Goal: Browse casually: Explore the website without a specific task or goal

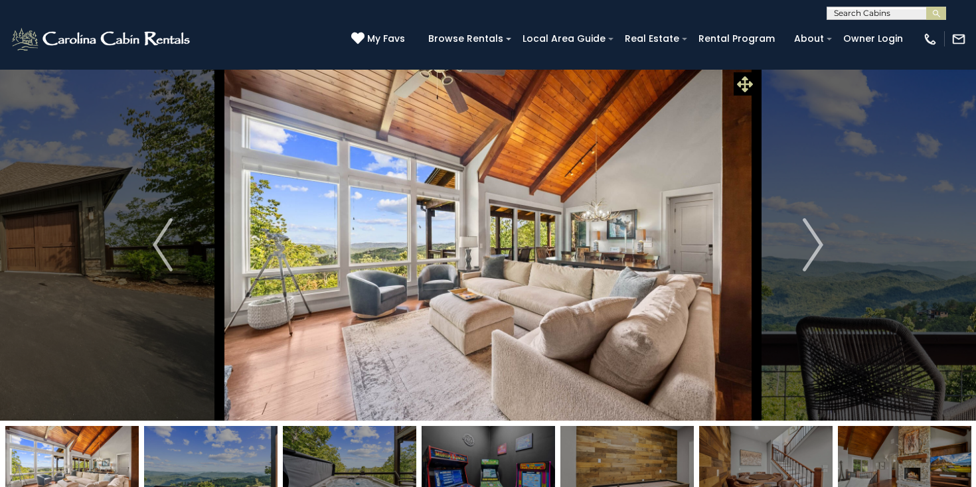
click at [744, 85] on icon at bounding box center [745, 84] width 16 height 16
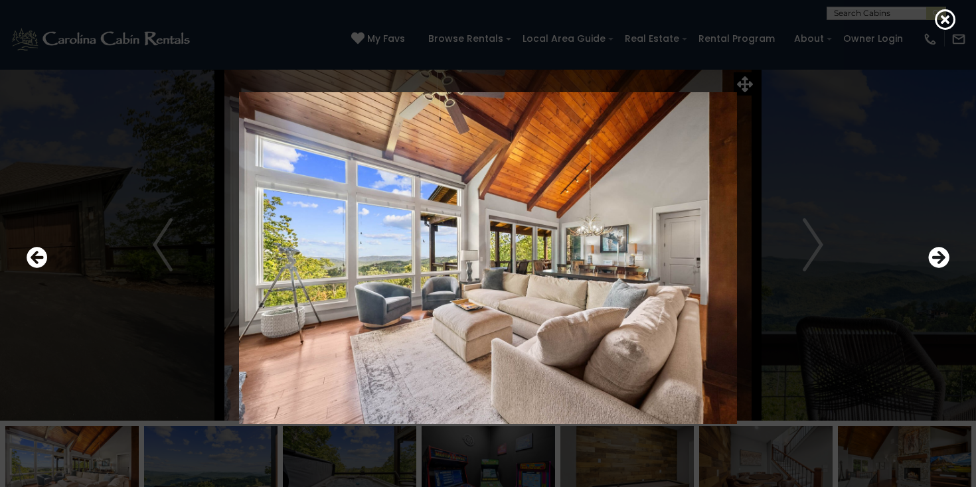
click at [549, 202] on img at bounding box center [488, 258] width 798 height 333
click at [943, 27] on icon at bounding box center [945, 19] width 21 height 21
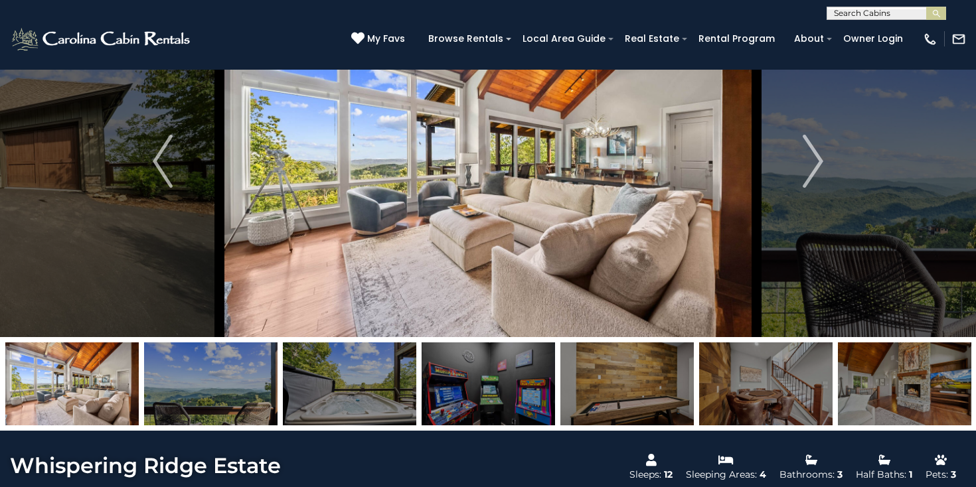
scroll to position [81, 0]
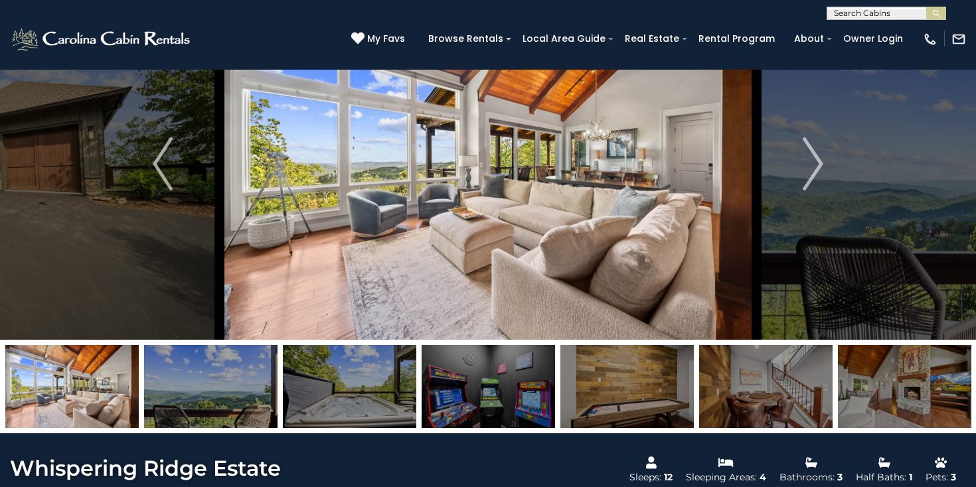
click at [487, 208] on img at bounding box center [488, 164] width 537 height 352
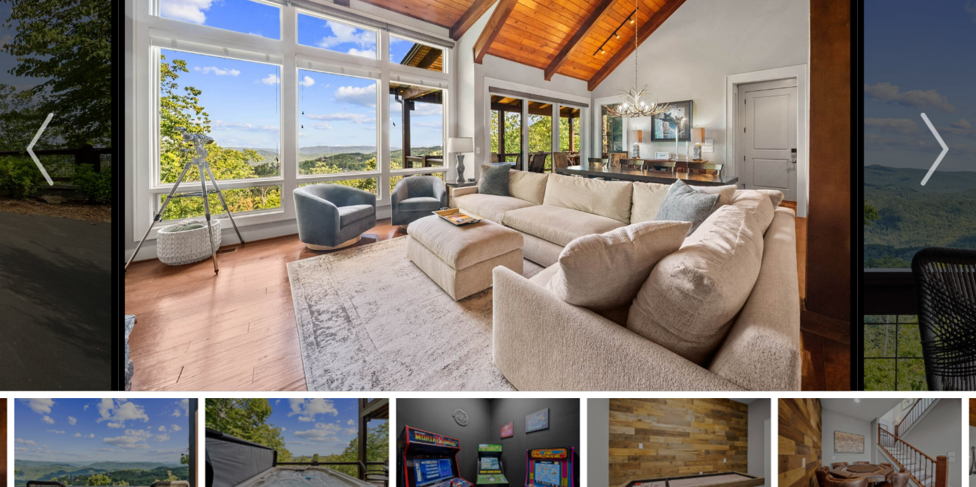
click at [355, 149] on img at bounding box center [488, 187] width 537 height 352
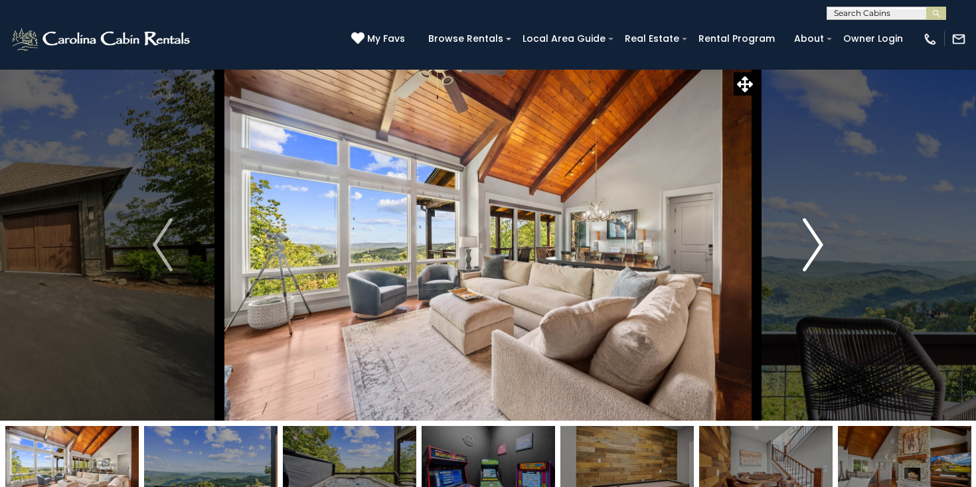
scroll to position [0, 0]
click at [741, 85] on icon at bounding box center [745, 84] width 16 height 16
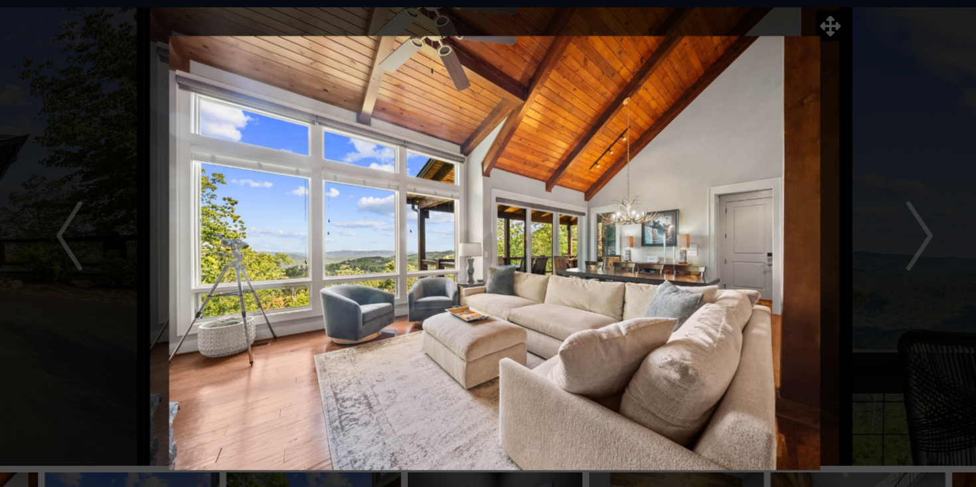
click at [706, 181] on img at bounding box center [488, 258] width 798 height 333
click at [596, 190] on img at bounding box center [488, 258] width 798 height 333
click at [703, 181] on img at bounding box center [488, 258] width 798 height 333
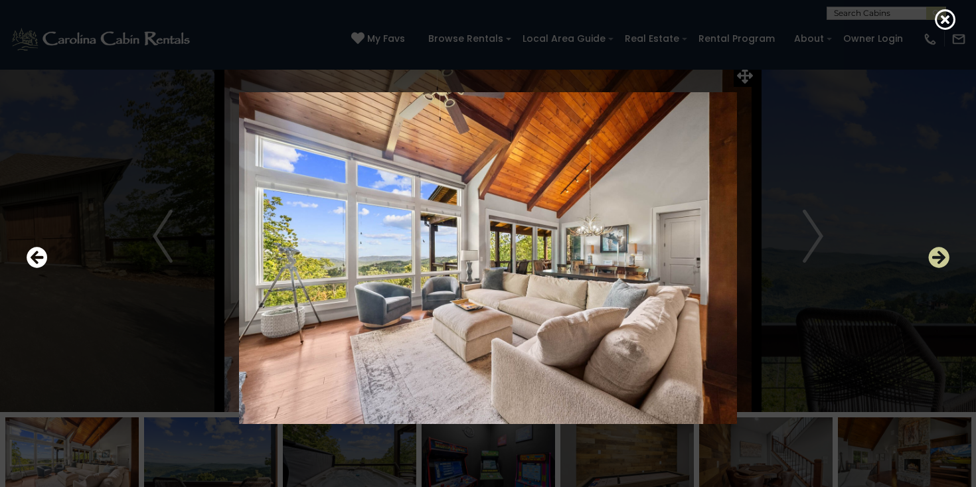
click at [945, 259] on icon "Next" at bounding box center [938, 257] width 21 height 21
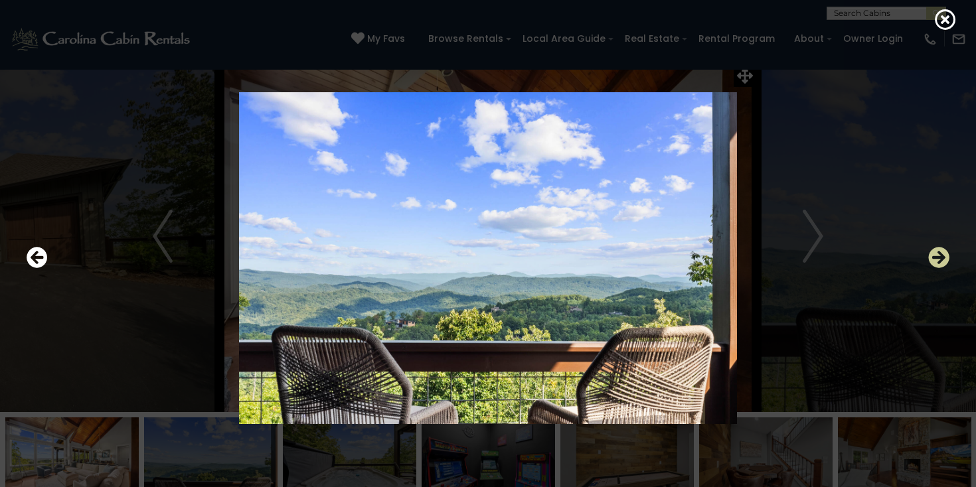
click at [945, 259] on icon "Next" at bounding box center [938, 257] width 21 height 21
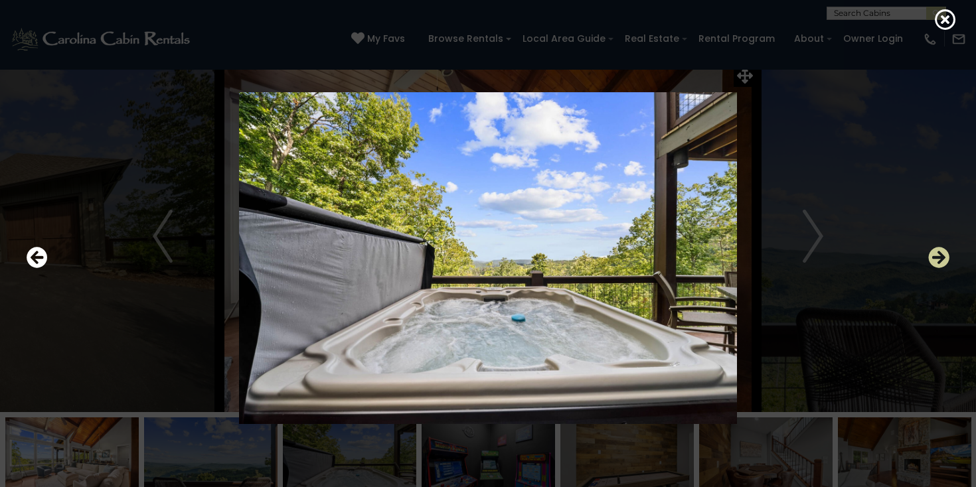
click at [945, 258] on icon "Next" at bounding box center [938, 257] width 21 height 21
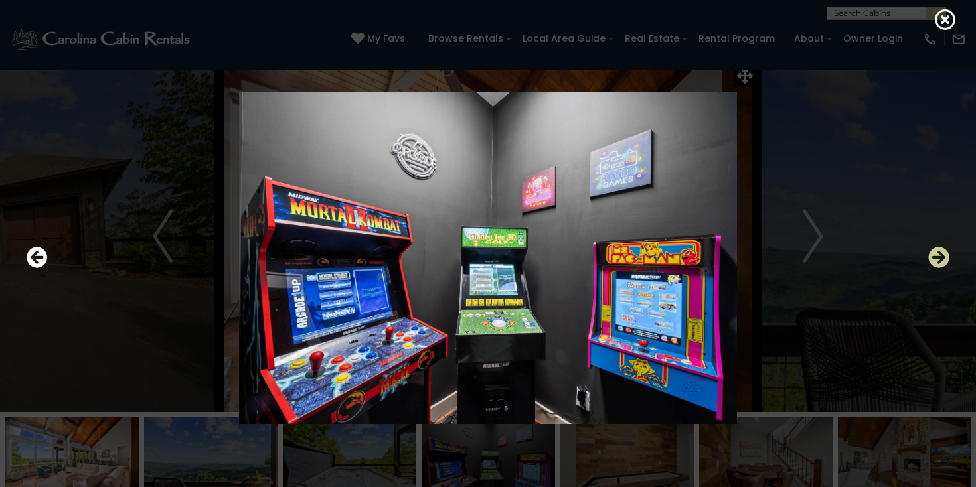
click at [947, 255] on icon "Next" at bounding box center [938, 257] width 21 height 21
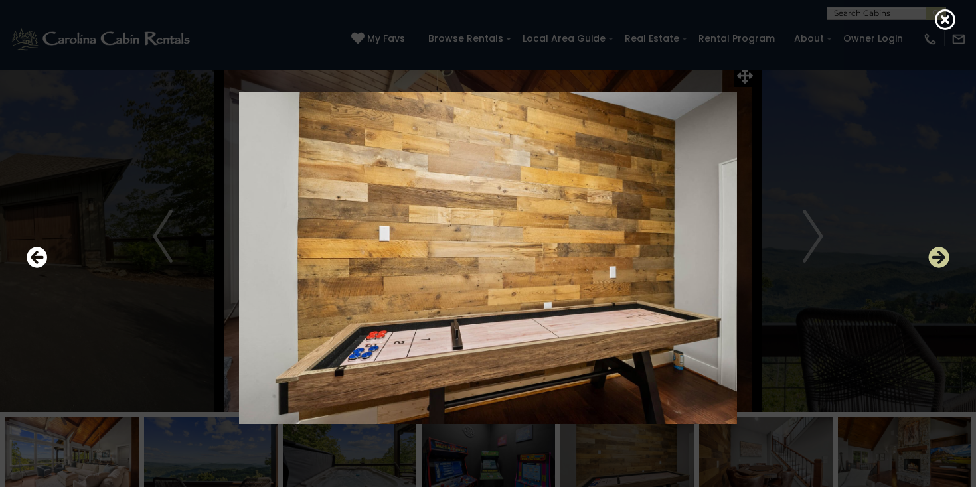
click at [947, 256] on icon "Next" at bounding box center [938, 257] width 21 height 21
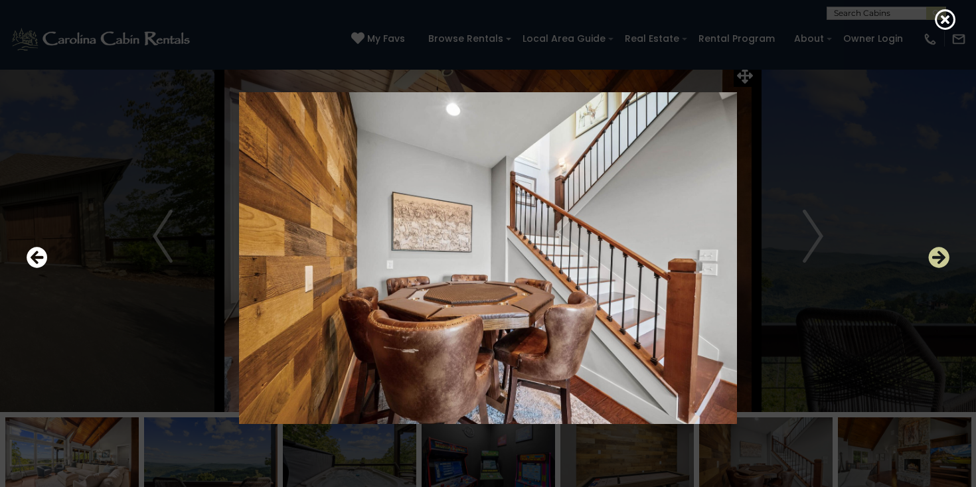
click at [945, 256] on icon "Next" at bounding box center [938, 257] width 21 height 21
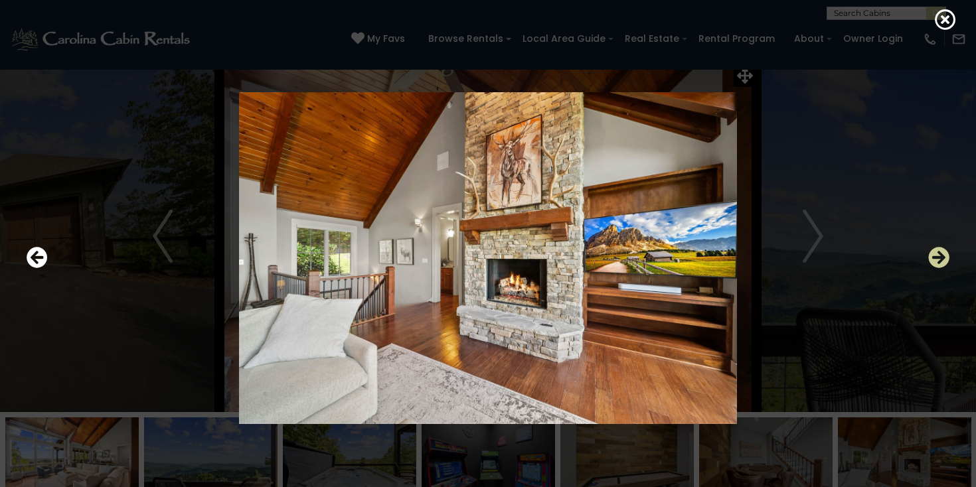
click at [940, 255] on icon "Next" at bounding box center [938, 257] width 21 height 21
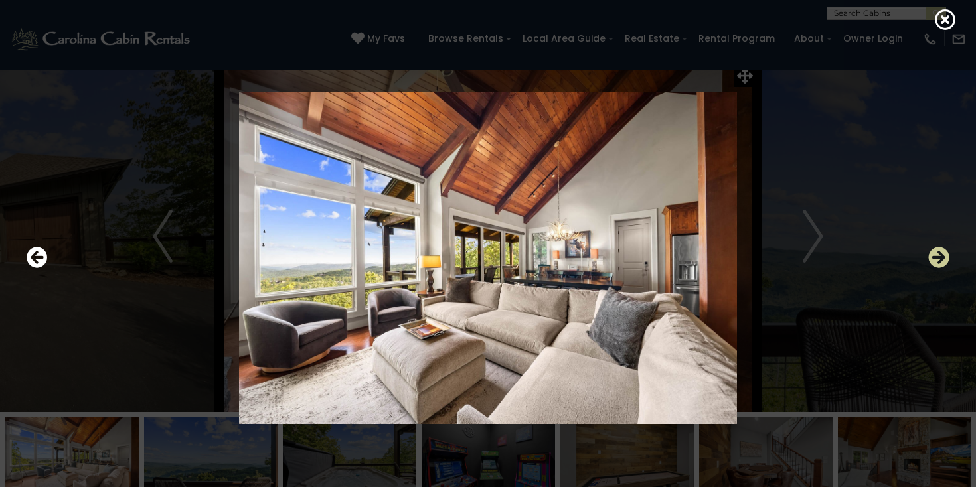
click at [940, 256] on icon "Next" at bounding box center [938, 257] width 21 height 21
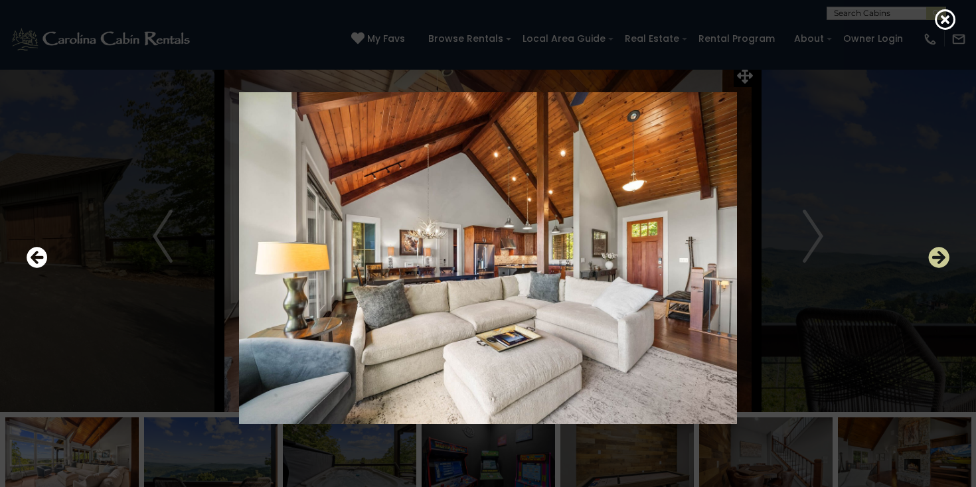
click at [940, 257] on icon "Next" at bounding box center [938, 257] width 21 height 21
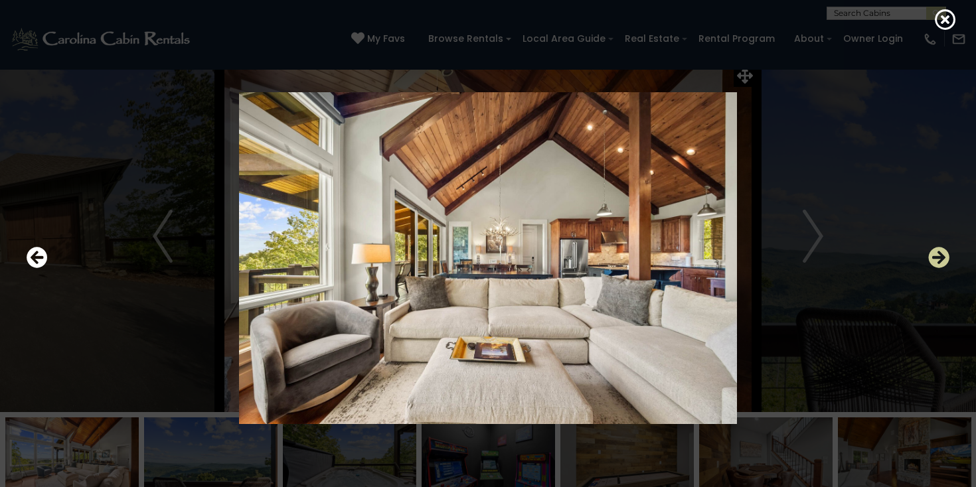
click at [940, 257] on icon "Next" at bounding box center [938, 257] width 21 height 21
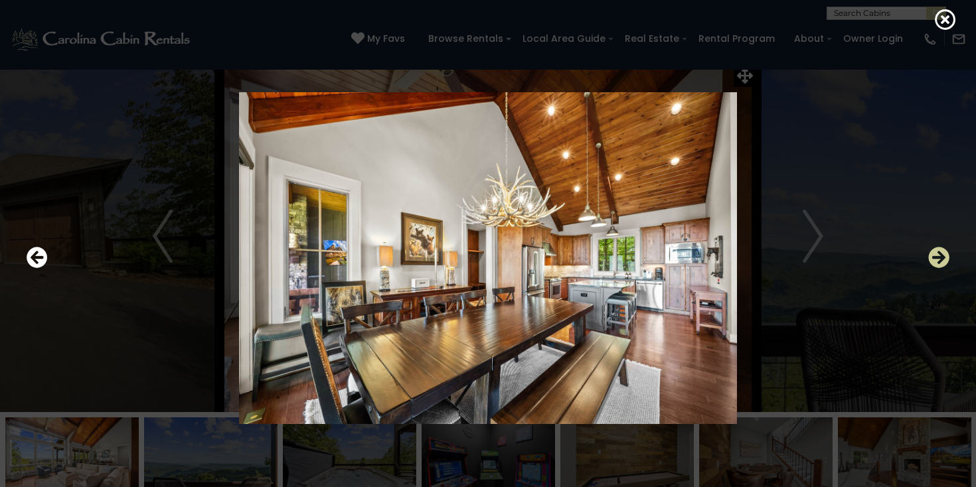
click at [931, 260] on icon "Next" at bounding box center [938, 257] width 21 height 21
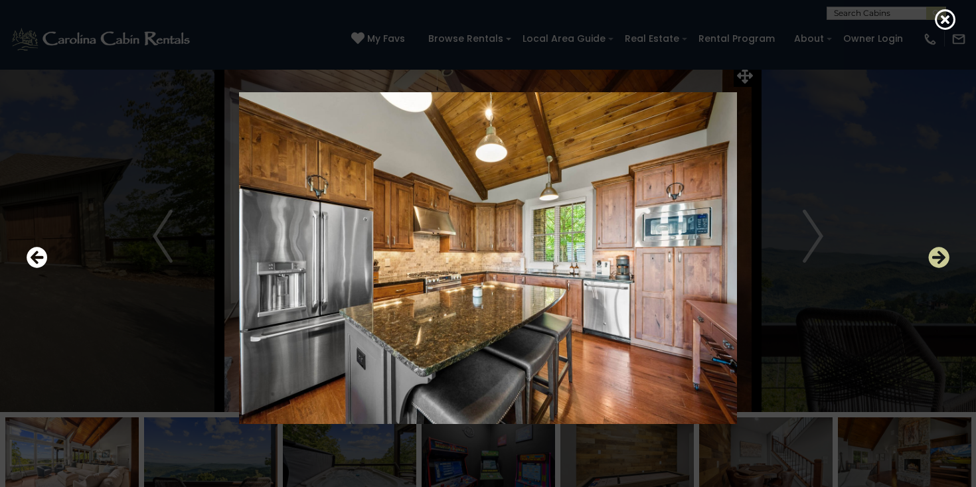
click at [930, 257] on icon "Next" at bounding box center [938, 257] width 21 height 21
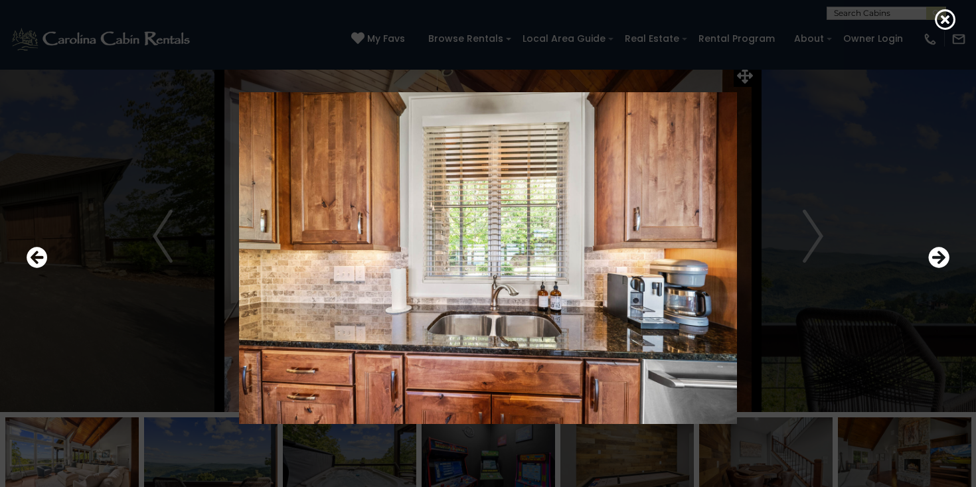
click at [15, 257] on div at bounding box center [488, 258] width 956 height 439
click at [38, 262] on icon "Previous" at bounding box center [37, 257] width 21 height 21
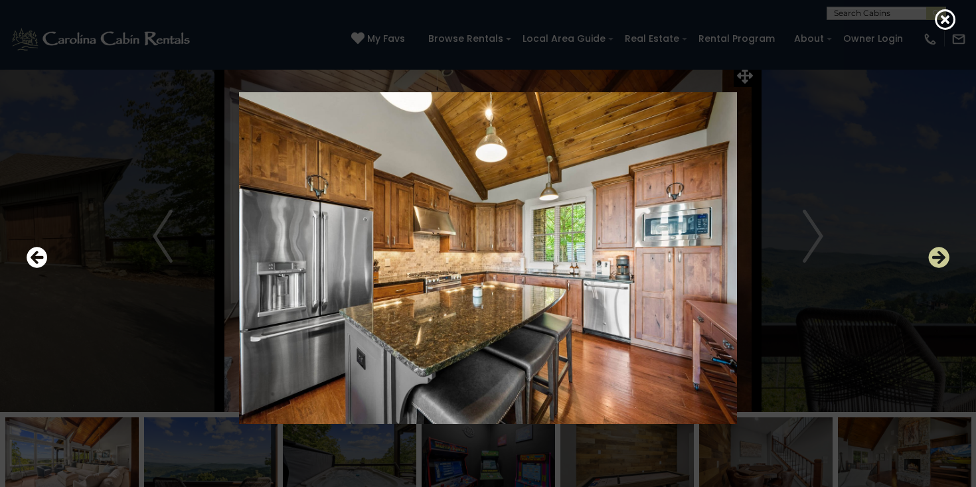
click at [934, 251] on icon "Next" at bounding box center [938, 257] width 21 height 21
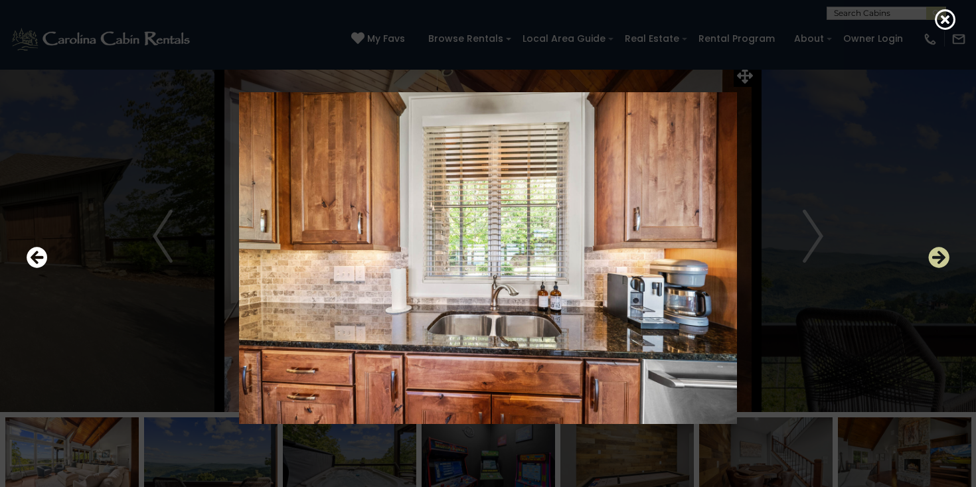
click at [934, 252] on icon "Next" at bounding box center [938, 257] width 21 height 21
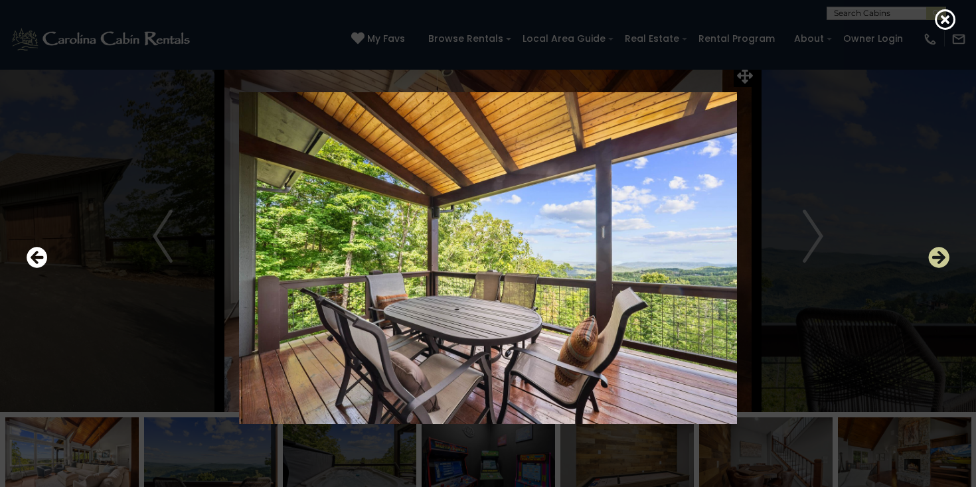
click at [934, 254] on icon "Next" at bounding box center [938, 257] width 21 height 21
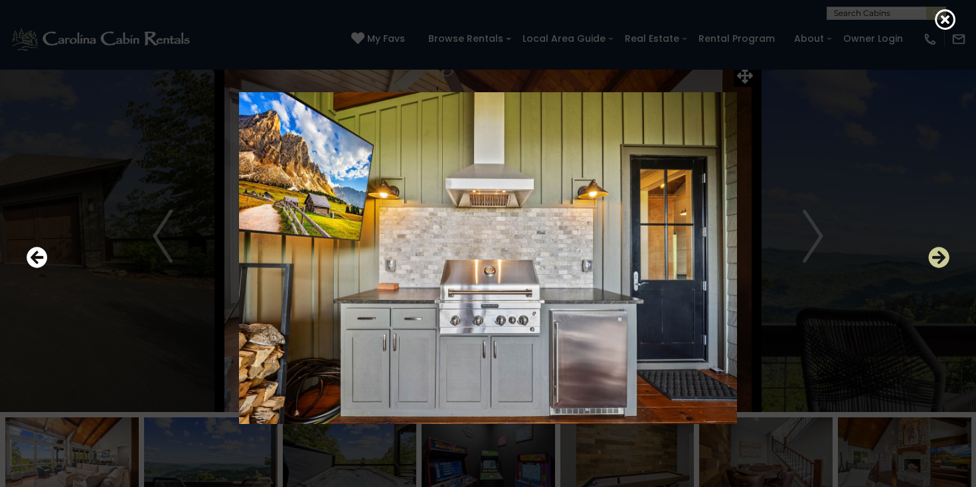
click at [934, 254] on icon "Next" at bounding box center [938, 257] width 21 height 21
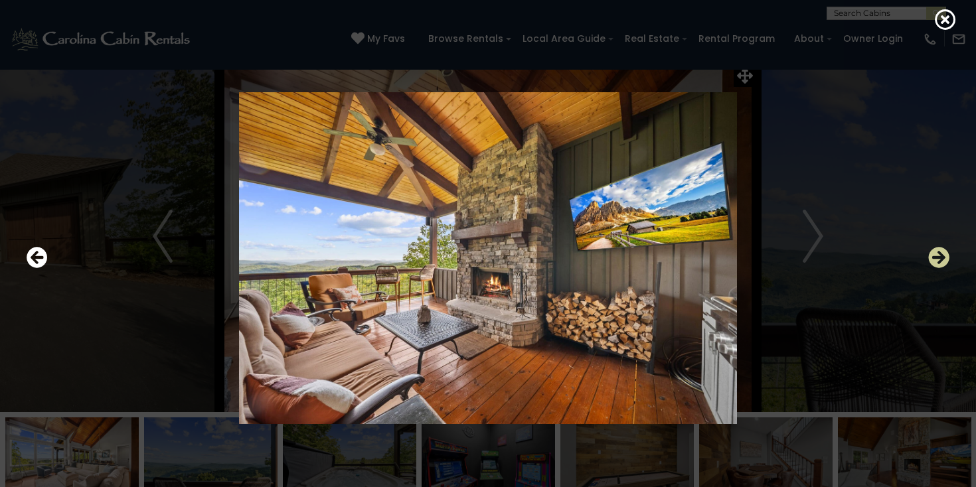
click at [933, 254] on icon "Next" at bounding box center [938, 257] width 21 height 21
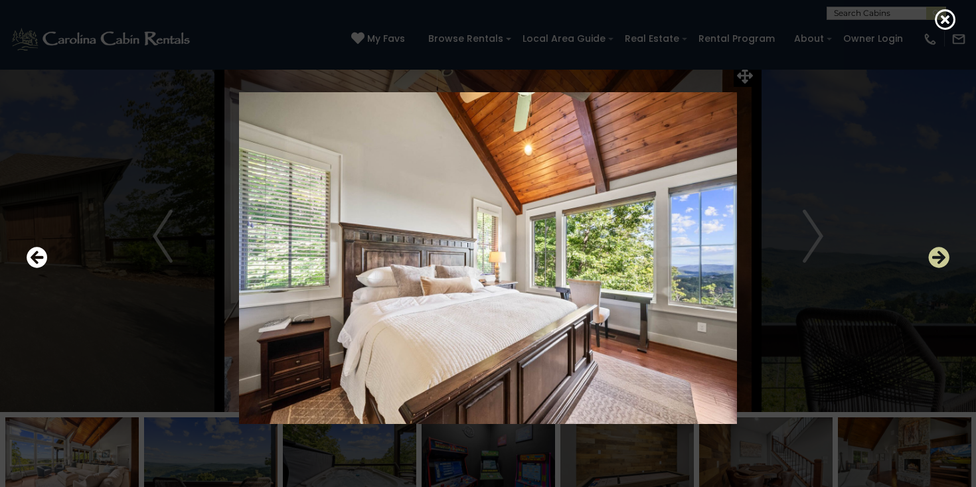
click at [933, 255] on icon "Next" at bounding box center [938, 257] width 21 height 21
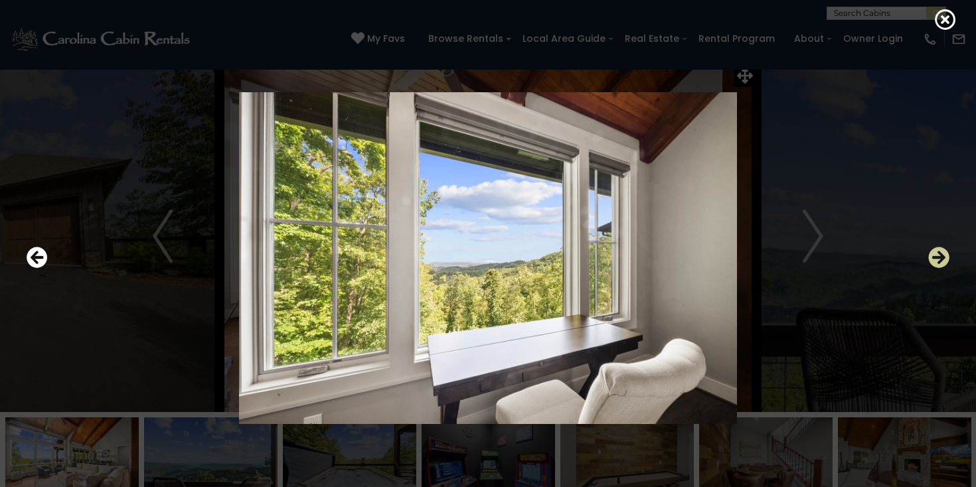
click at [933, 255] on icon "Next" at bounding box center [938, 257] width 21 height 21
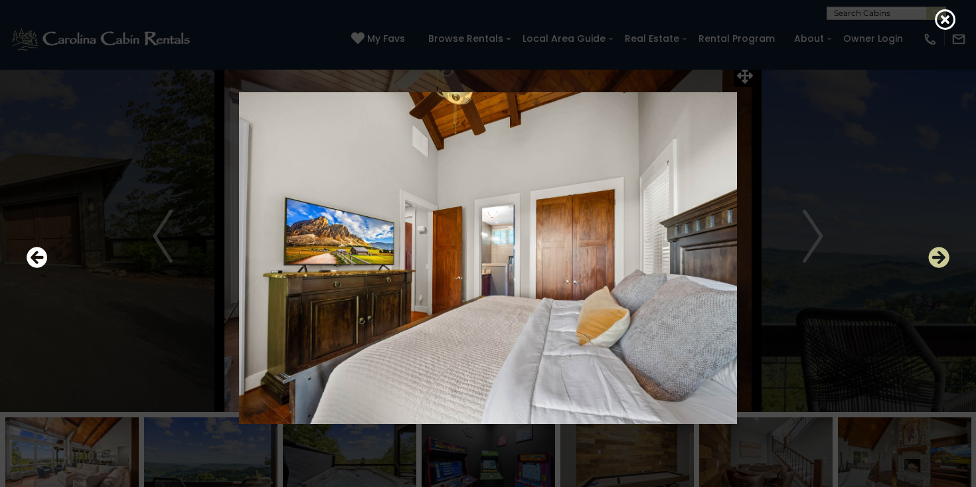
click at [933, 255] on icon "Next" at bounding box center [938, 257] width 21 height 21
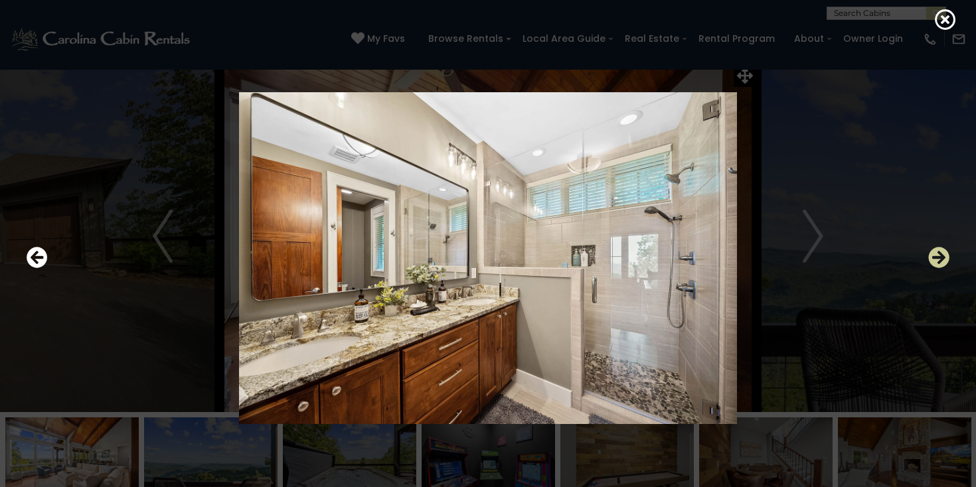
click at [933, 256] on icon "Next" at bounding box center [938, 257] width 21 height 21
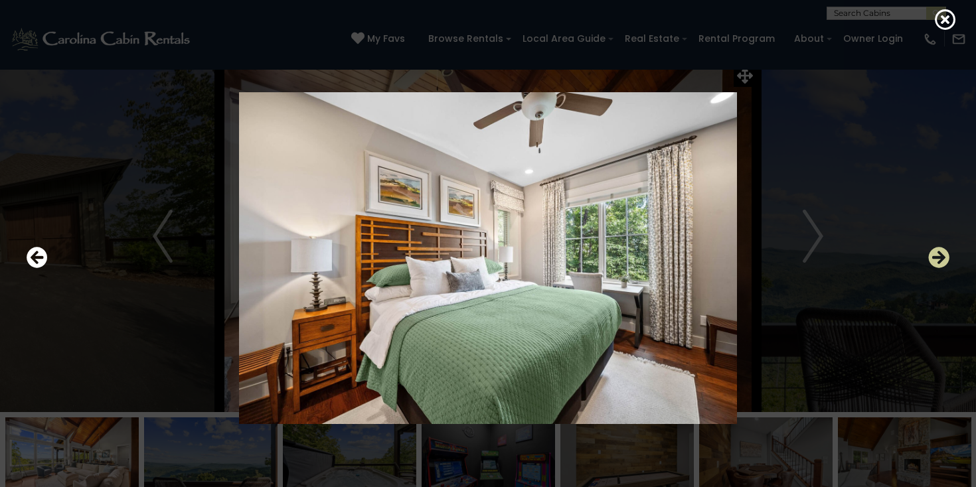
click at [933, 256] on icon "Next" at bounding box center [938, 257] width 21 height 21
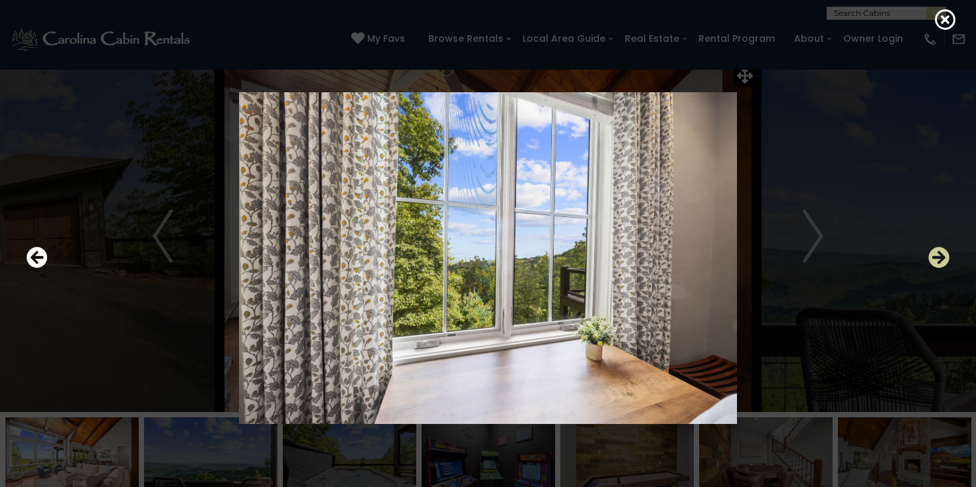
click at [933, 257] on icon "Next" at bounding box center [938, 257] width 21 height 21
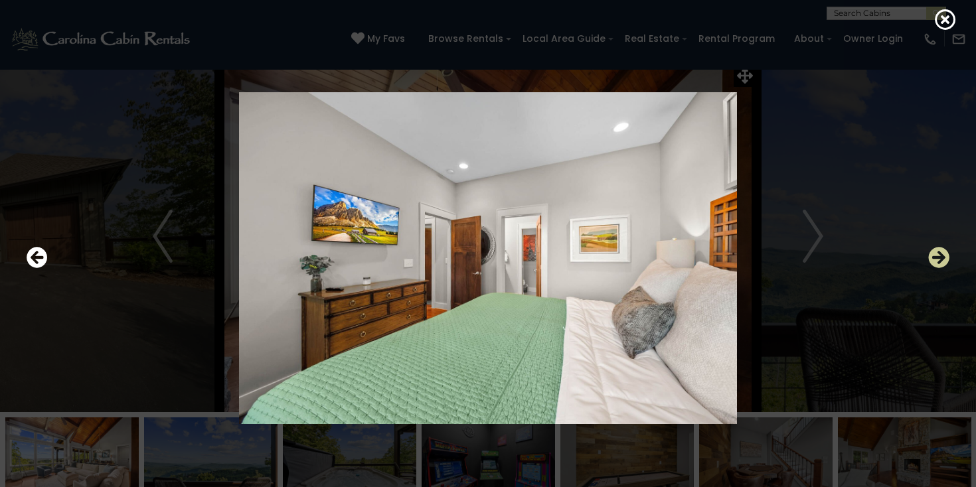
click at [933, 258] on icon "Next" at bounding box center [938, 257] width 21 height 21
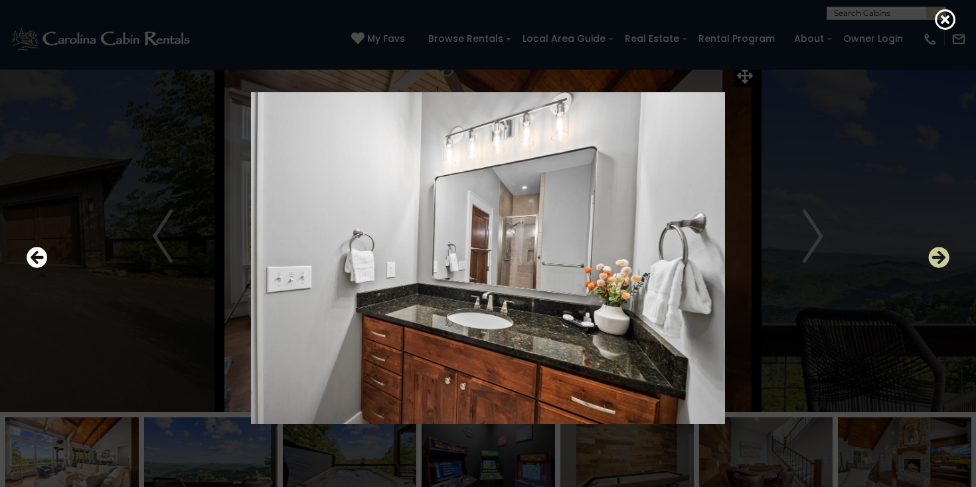
click at [947, 260] on icon "Next" at bounding box center [938, 257] width 21 height 21
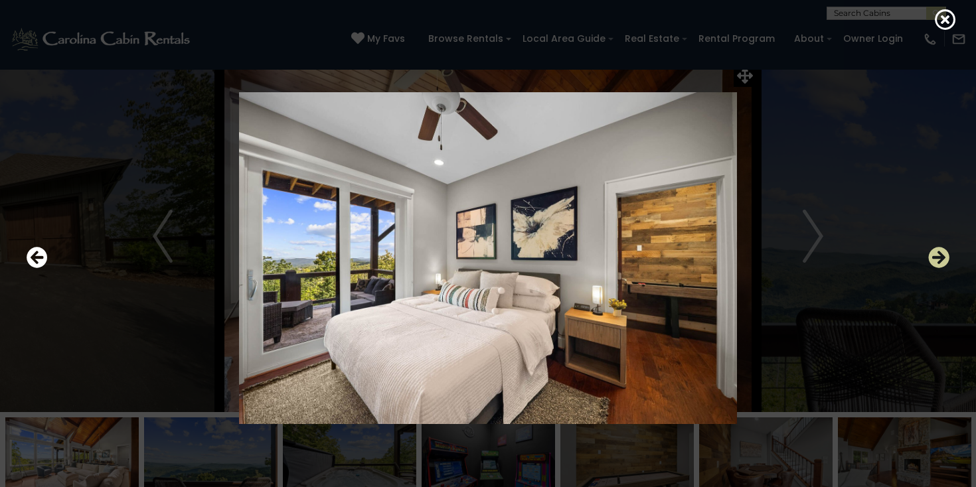
click at [946, 260] on icon "Next" at bounding box center [938, 257] width 21 height 21
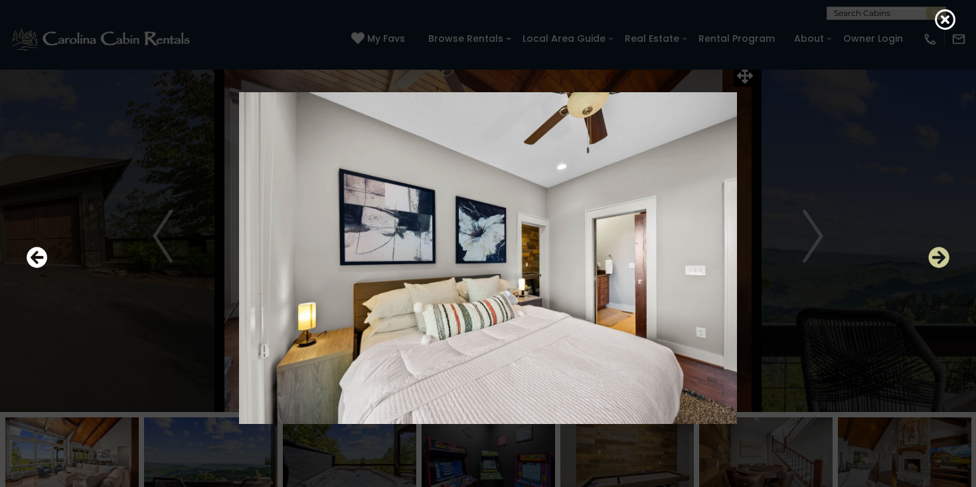
click at [946, 260] on icon "Next" at bounding box center [938, 257] width 21 height 21
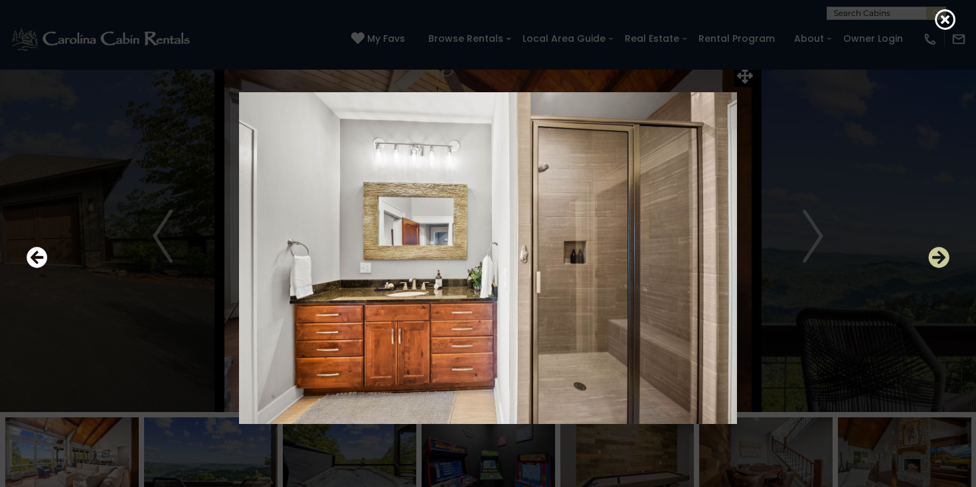
click at [946, 262] on icon "Next" at bounding box center [938, 257] width 21 height 21
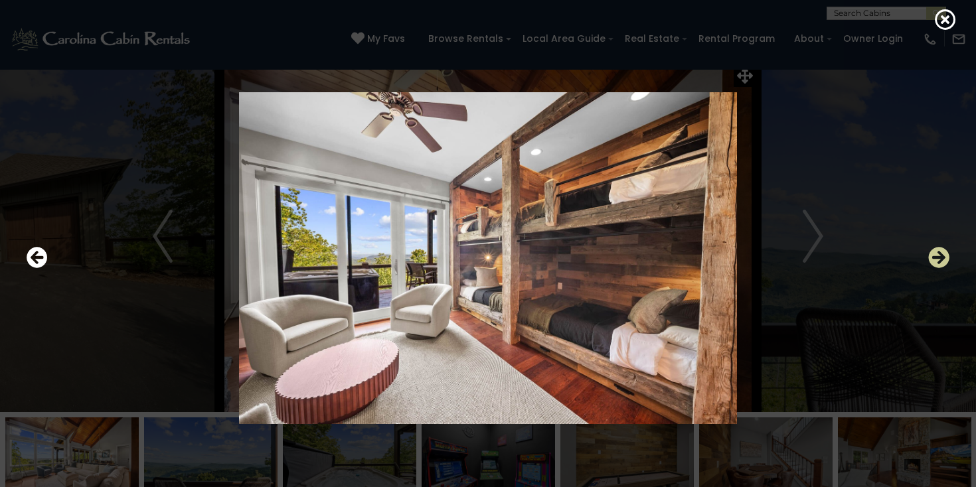
click at [943, 263] on icon "Next" at bounding box center [938, 257] width 21 height 21
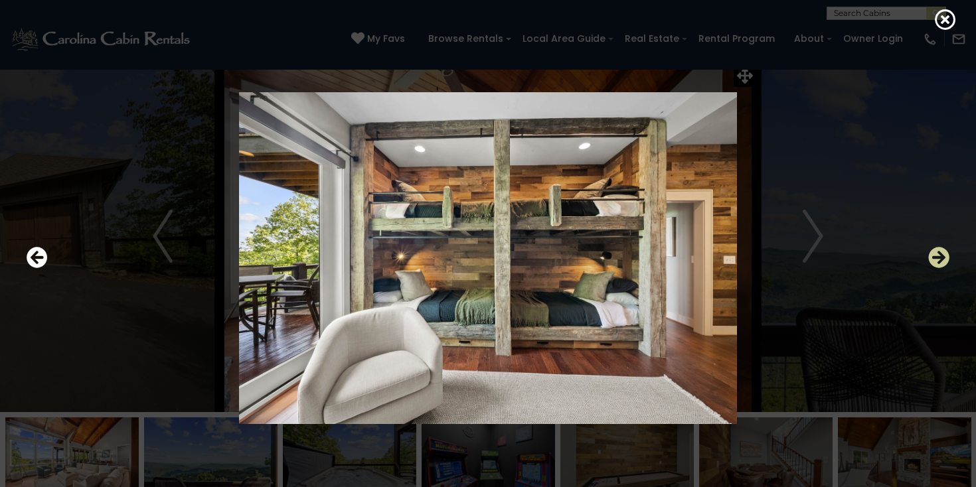
click at [943, 262] on icon "Next" at bounding box center [938, 257] width 21 height 21
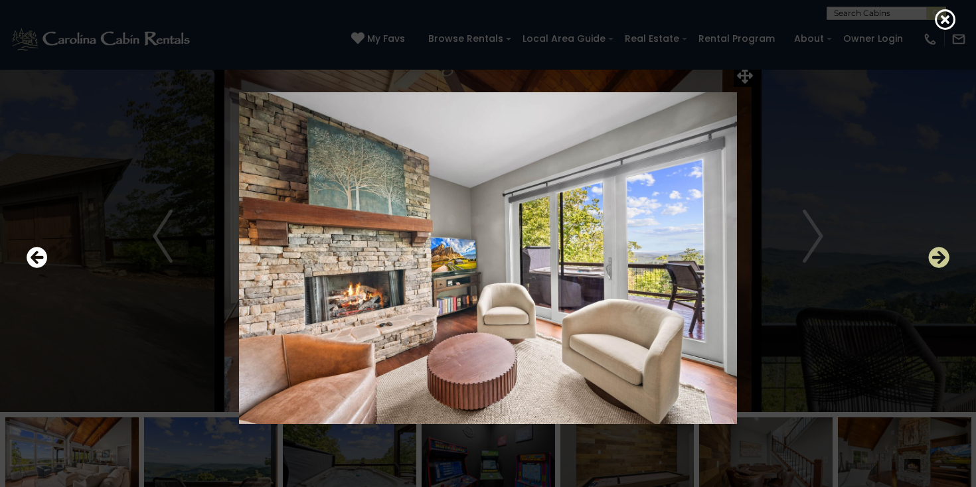
click at [943, 263] on icon "Next" at bounding box center [938, 257] width 21 height 21
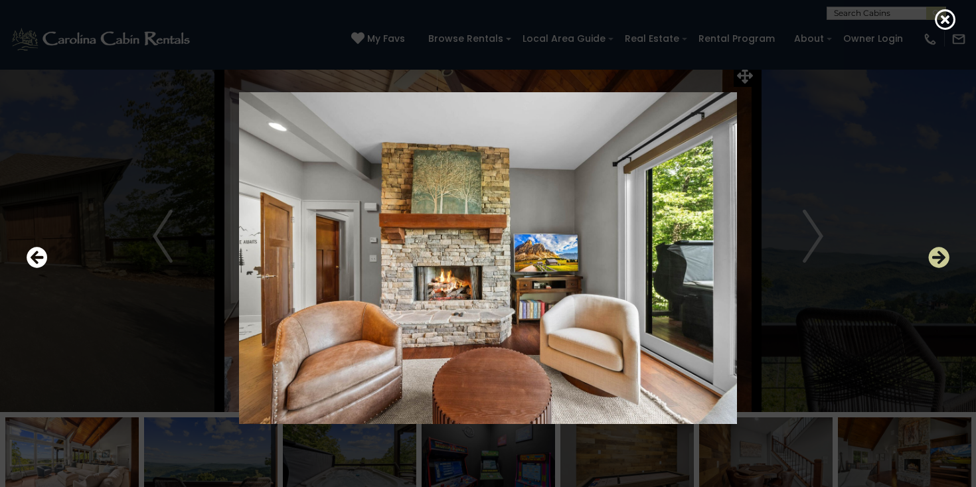
click at [943, 264] on icon "Next" at bounding box center [938, 257] width 21 height 21
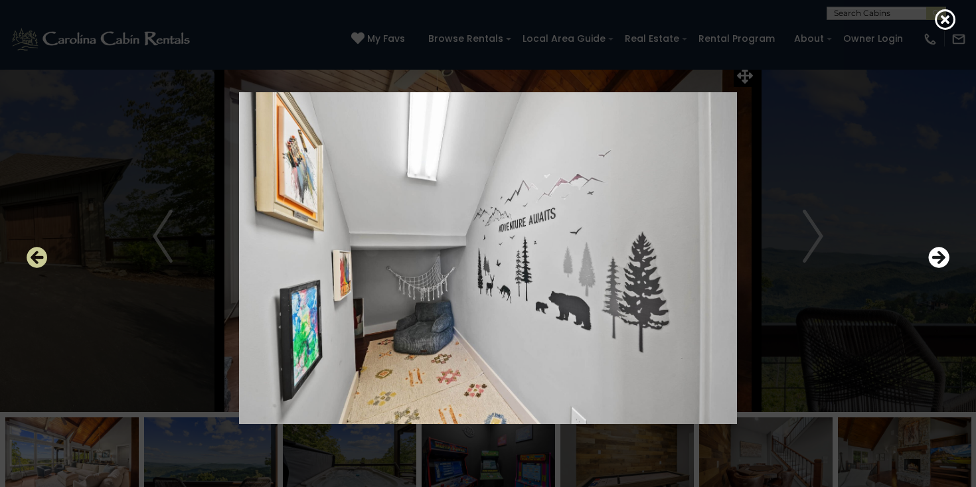
click at [37, 262] on icon "Previous" at bounding box center [37, 257] width 21 height 21
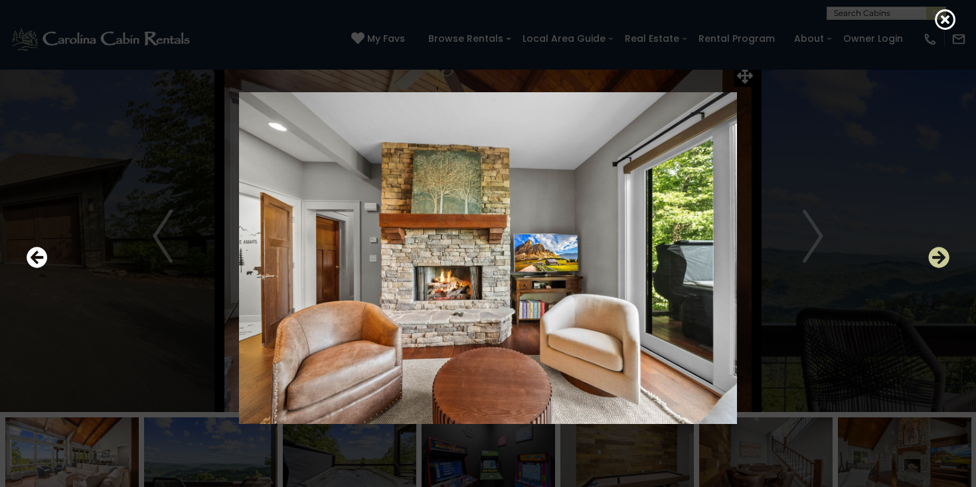
click at [941, 262] on icon "Next" at bounding box center [938, 257] width 21 height 21
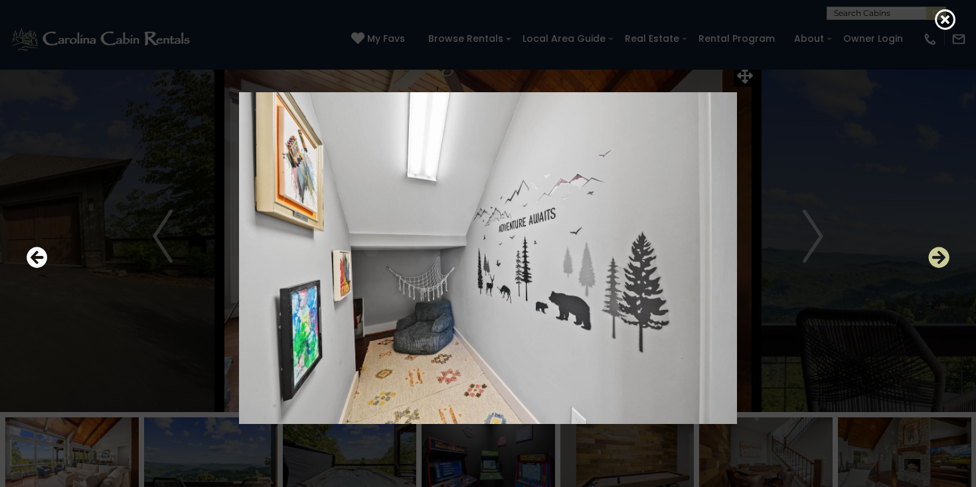
click at [941, 270] on button "Next" at bounding box center [938, 258] width 21 height 31
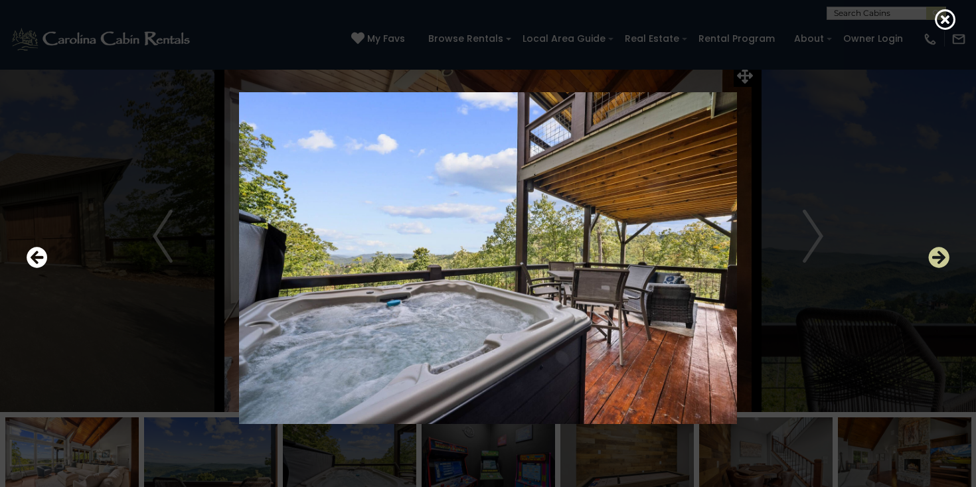
click at [939, 273] on button "Next" at bounding box center [938, 258] width 21 height 31
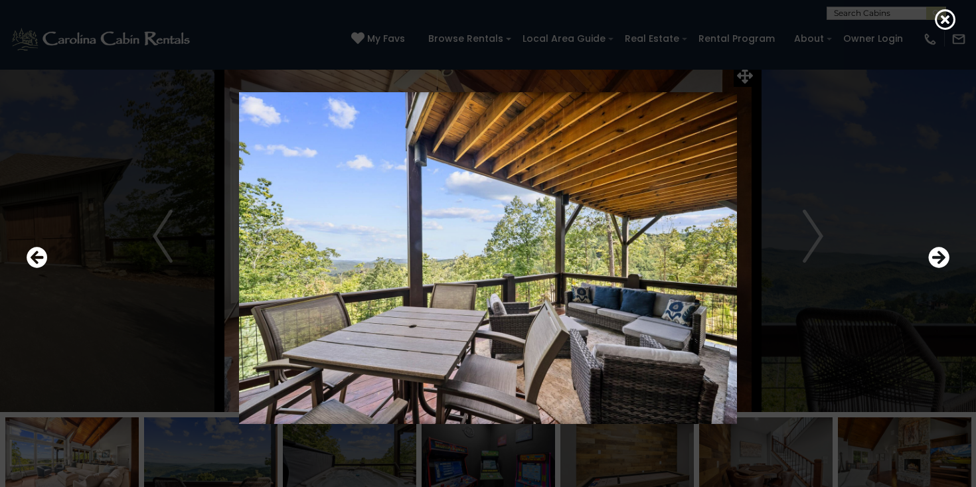
click at [939, 275] on div at bounding box center [488, 258] width 936 height 439
click at [944, 256] on icon "Next" at bounding box center [938, 257] width 21 height 21
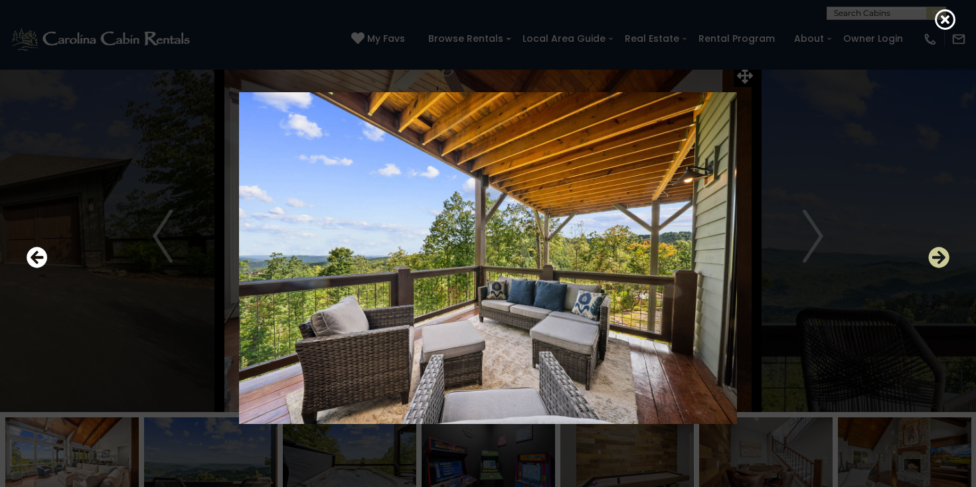
click at [944, 258] on icon "Next" at bounding box center [938, 257] width 21 height 21
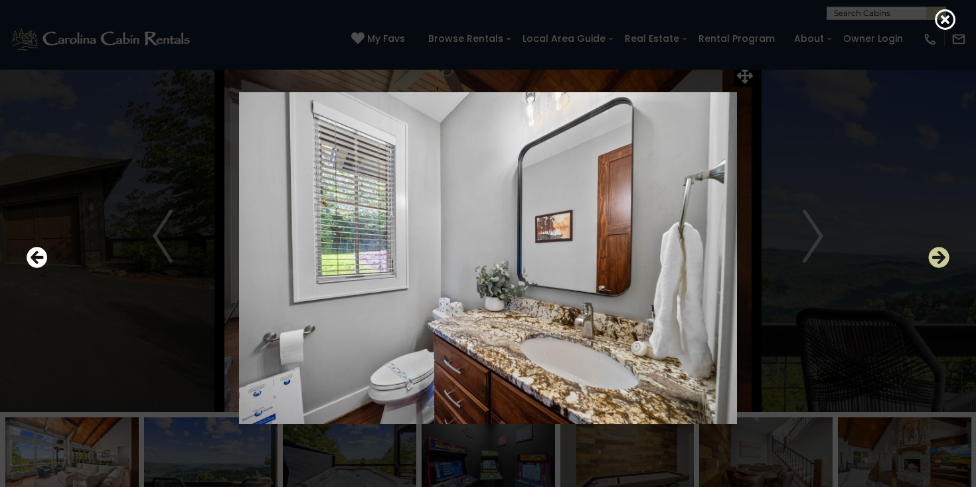
click at [944, 258] on icon "Next" at bounding box center [938, 257] width 21 height 21
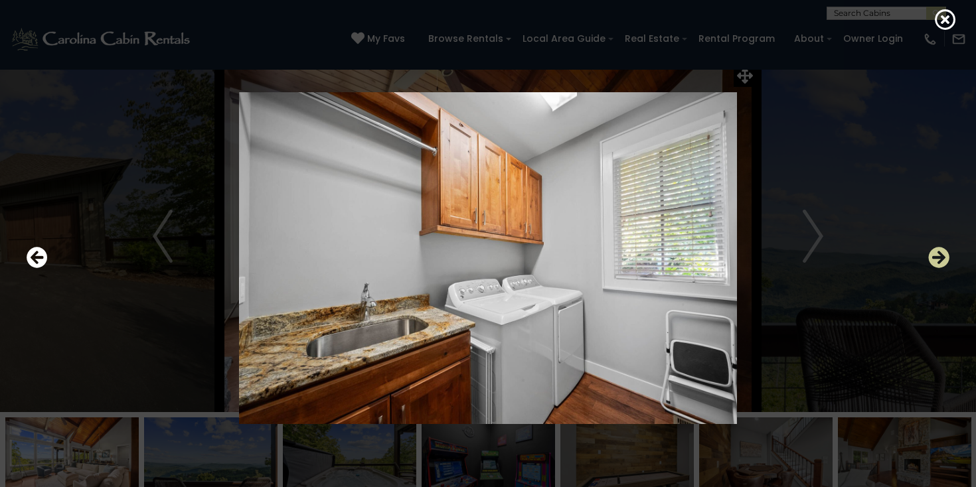
click at [944, 258] on icon "Next" at bounding box center [938, 257] width 21 height 21
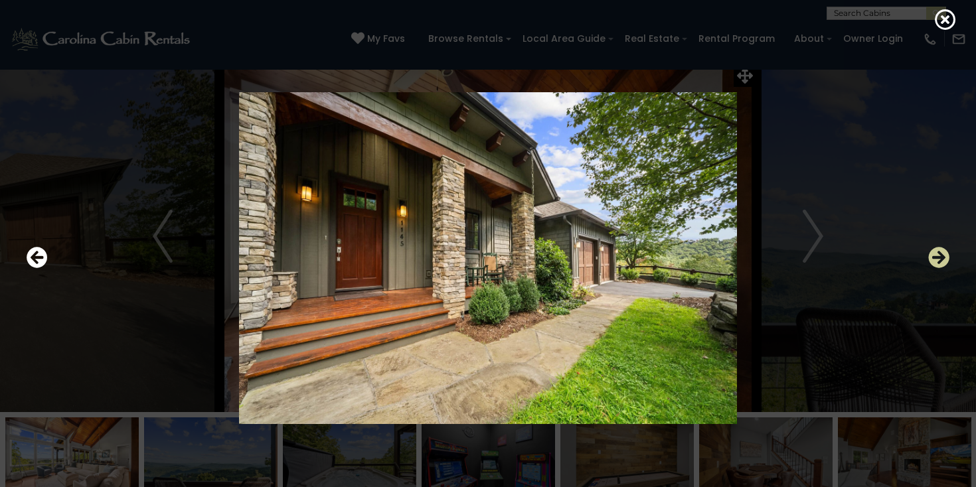
click at [944, 259] on icon "Next" at bounding box center [938, 257] width 21 height 21
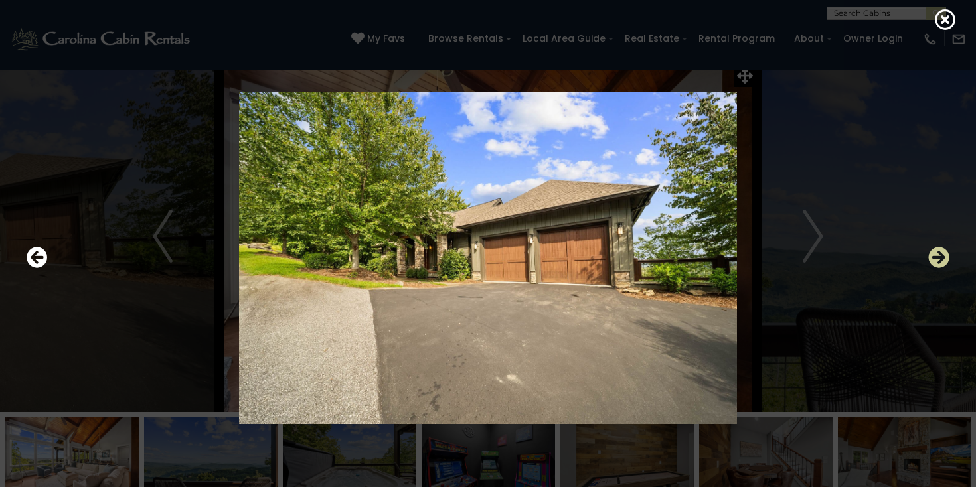
click at [944, 260] on icon "Next" at bounding box center [938, 257] width 21 height 21
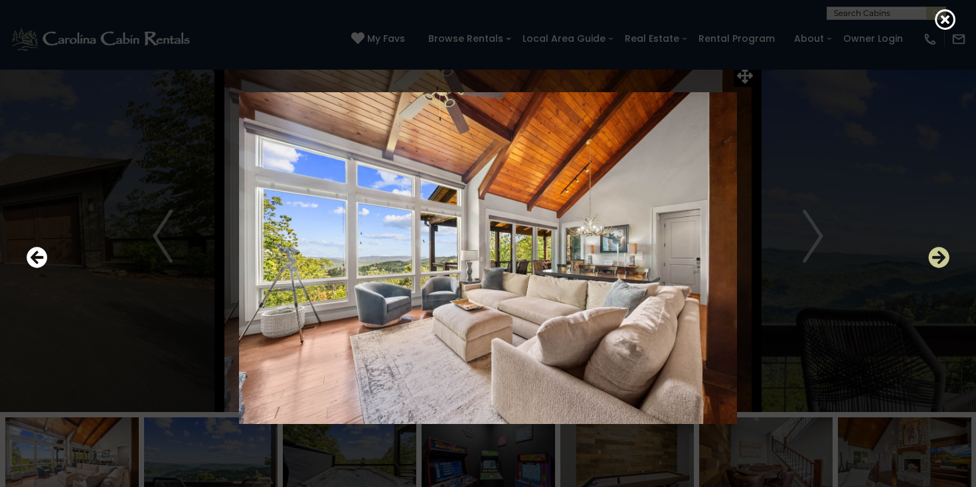
click at [944, 260] on icon "Next" at bounding box center [938, 257] width 21 height 21
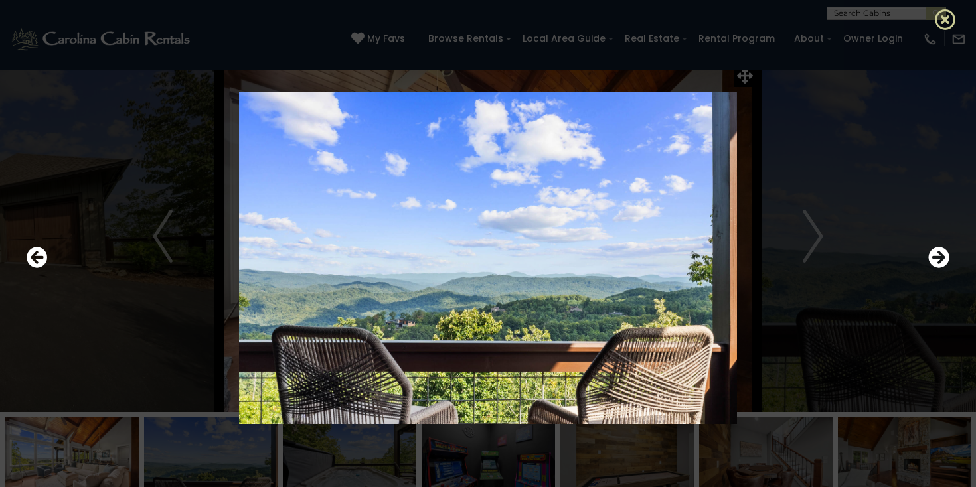
click at [945, 19] on icon at bounding box center [945, 19] width 21 height 21
